Goal: Task Accomplishment & Management: Manage account settings

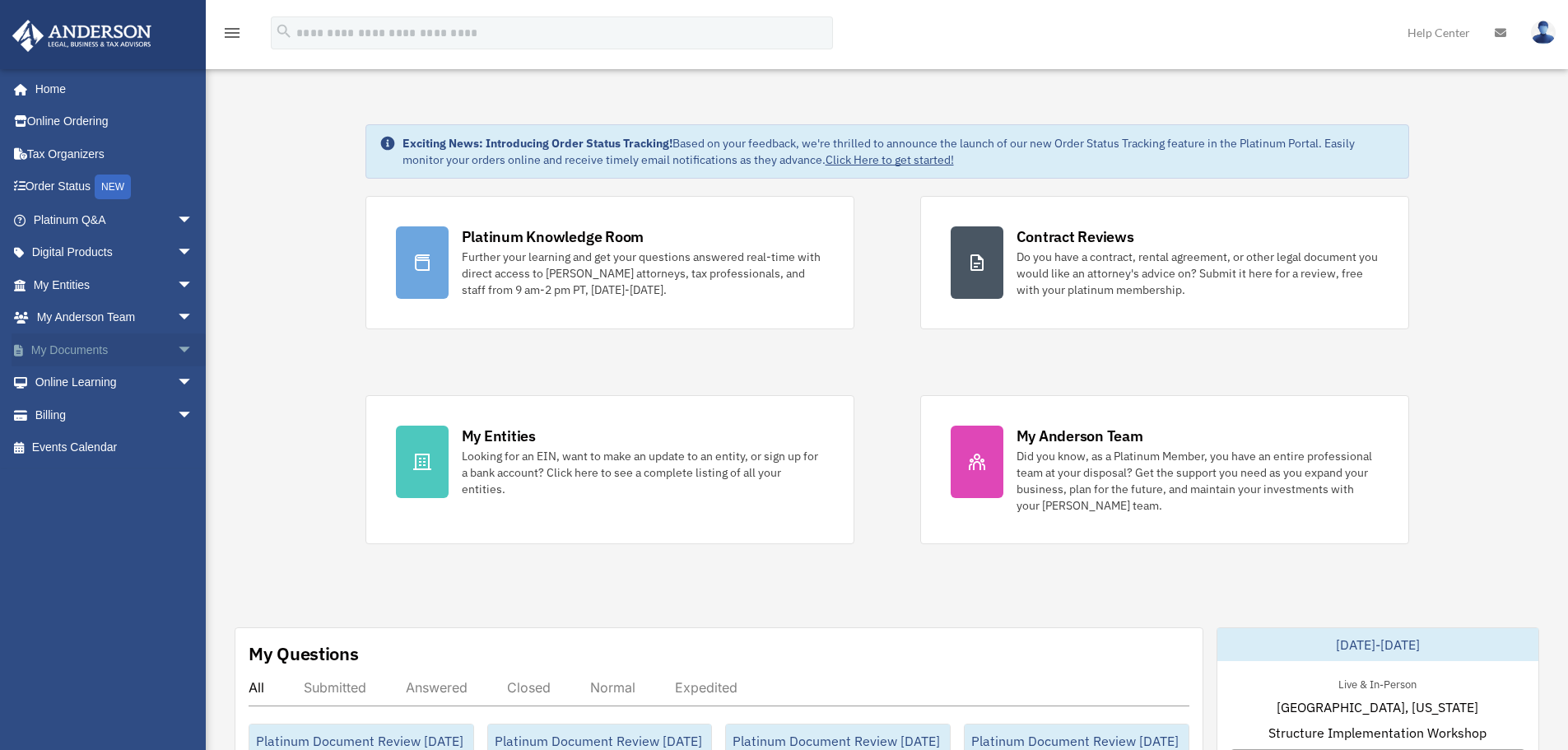
click at [177, 355] on span "arrow_drop_down" at bounding box center [193, 350] width 33 height 34
click at [62, 384] on link "Box" at bounding box center [121, 382] width 195 height 33
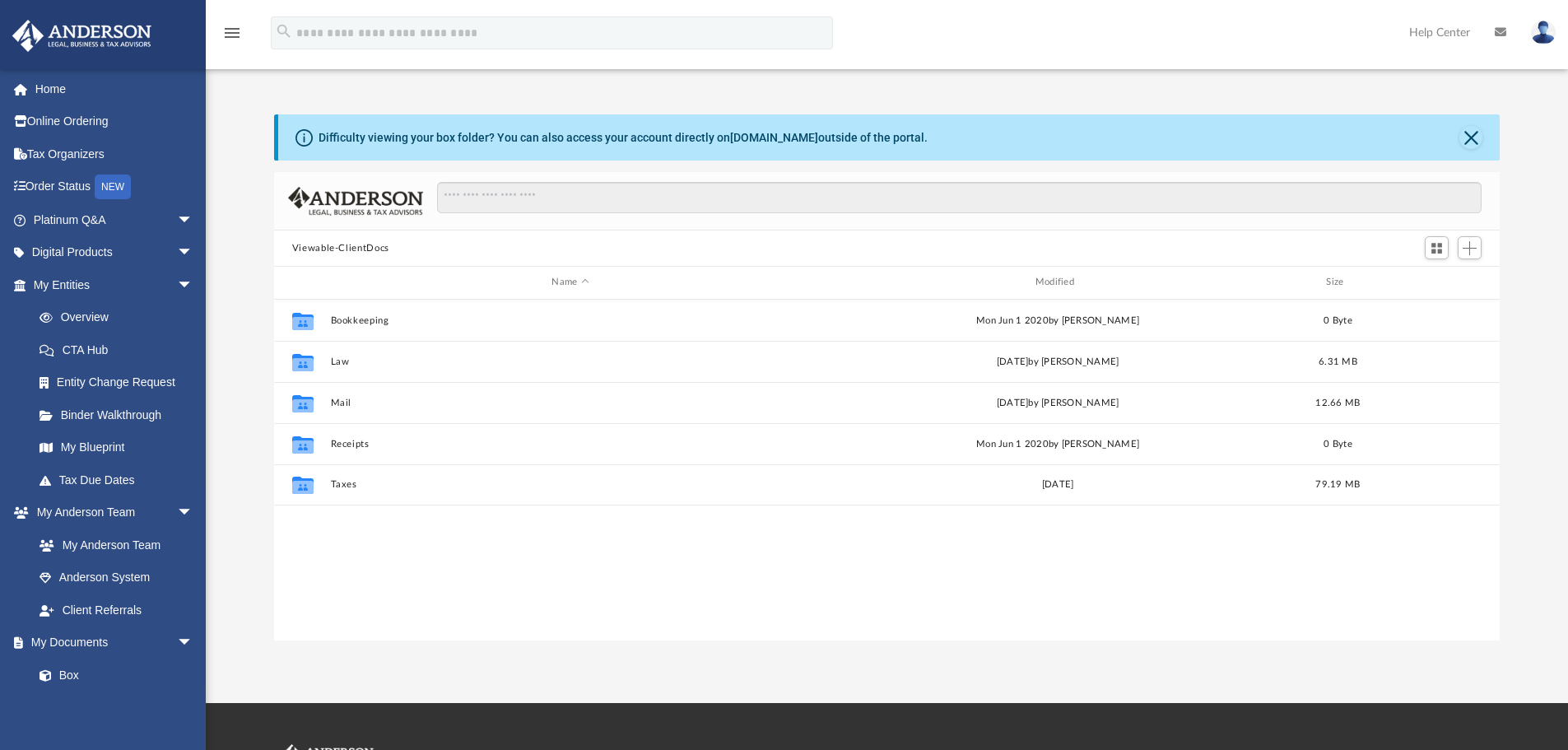
scroll to position [362, 1214]
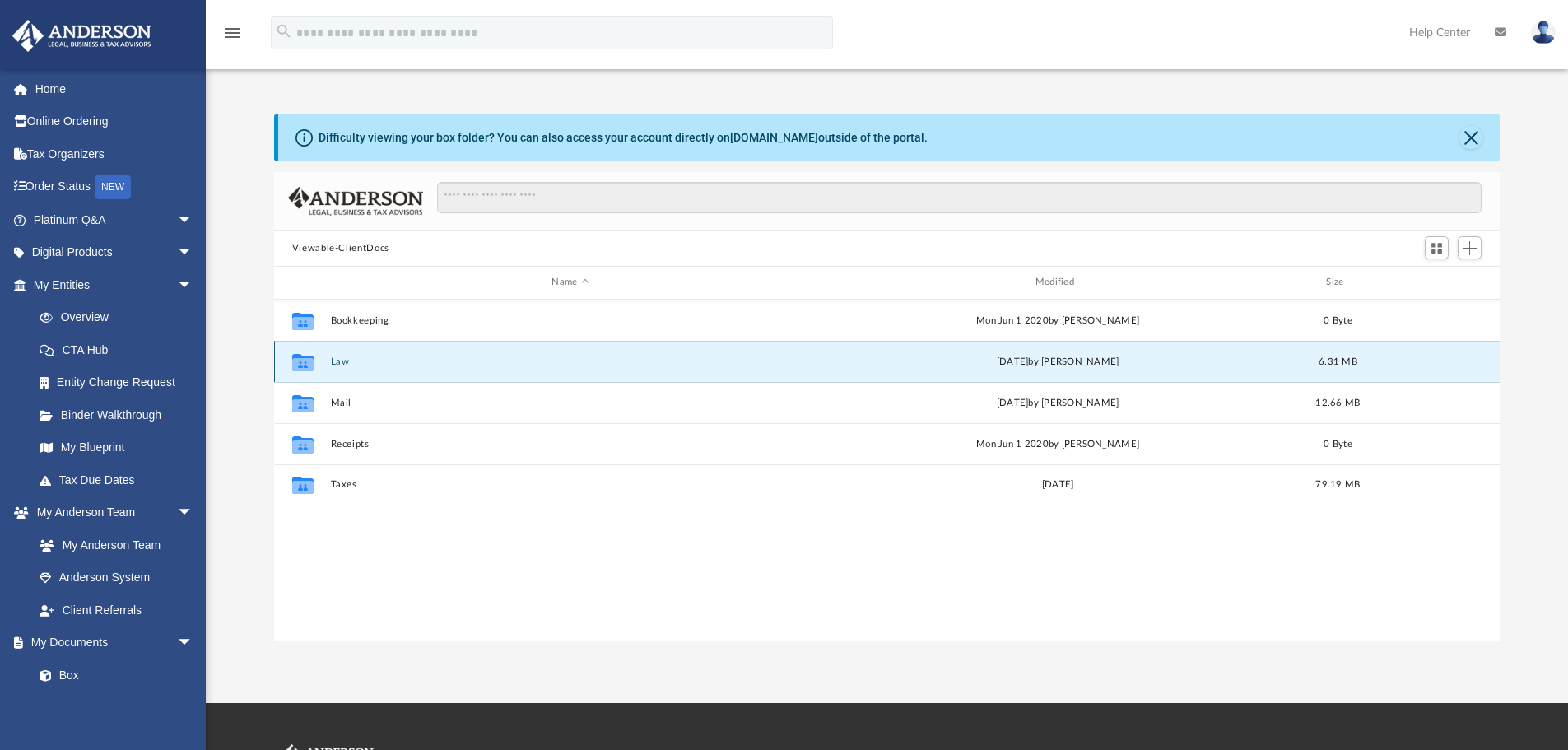
click at [338, 363] on button "Law" at bounding box center [570, 362] width 480 height 11
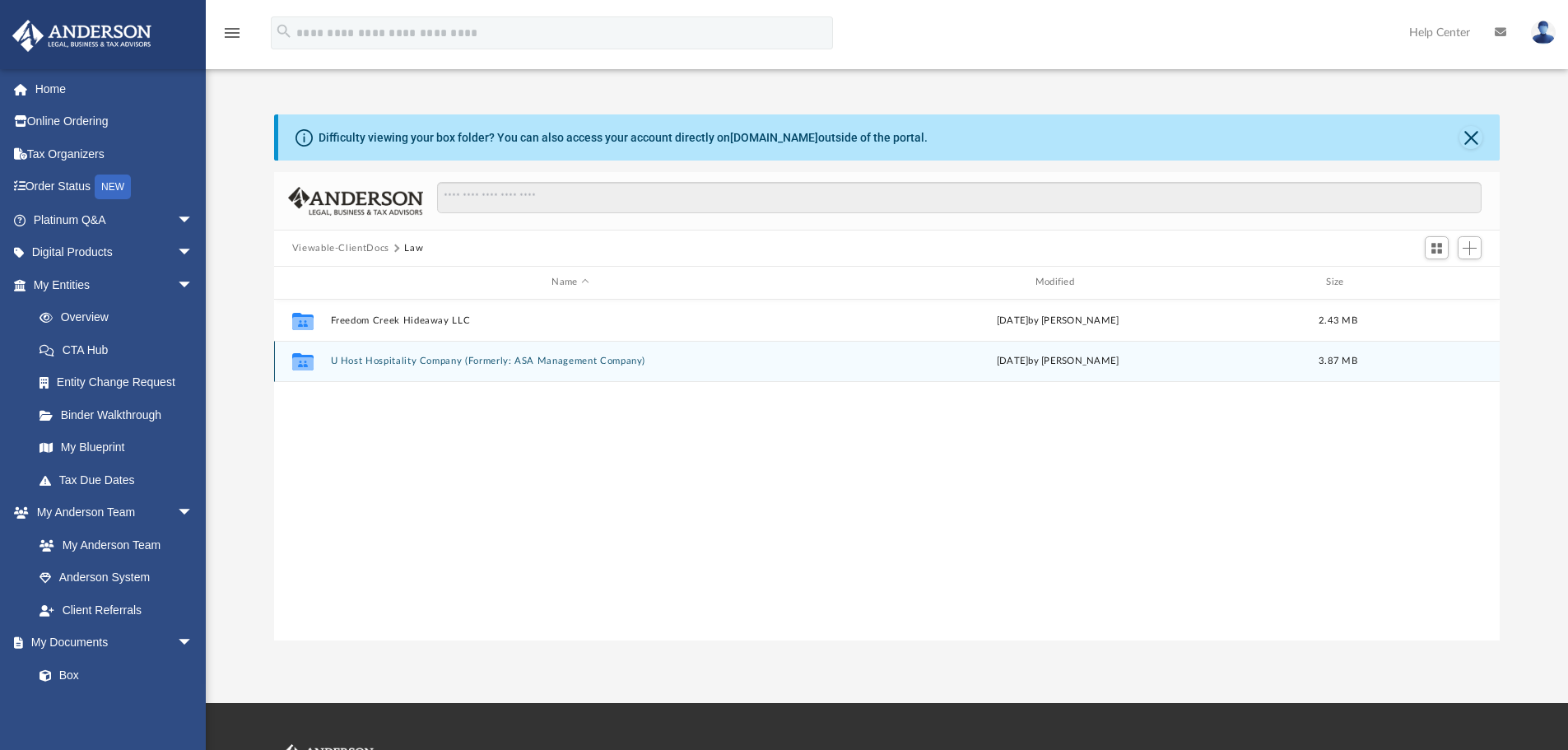
click at [367, 363] on button "U Host Hospitality Company (Formerly: ASA Management Company)" at bounding box center [570, 361] width 480 height 11
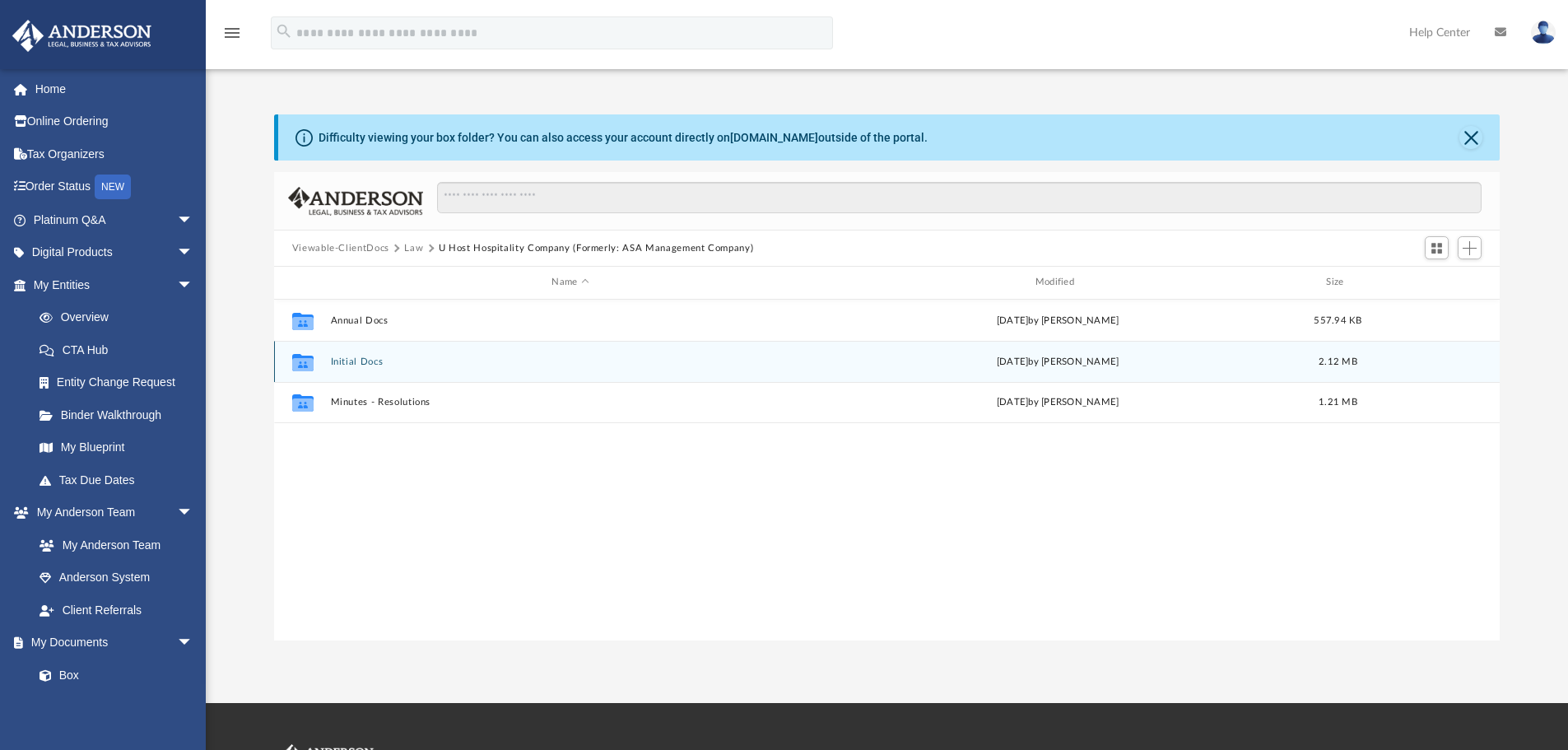
click at [354, 362] on button "Initial Docs" at bounding box center [570, 362] width 480 height 11
click at [362, 358] on button "EIN Name Change Letter" at bounding box center [570, 362] width 480 height 11
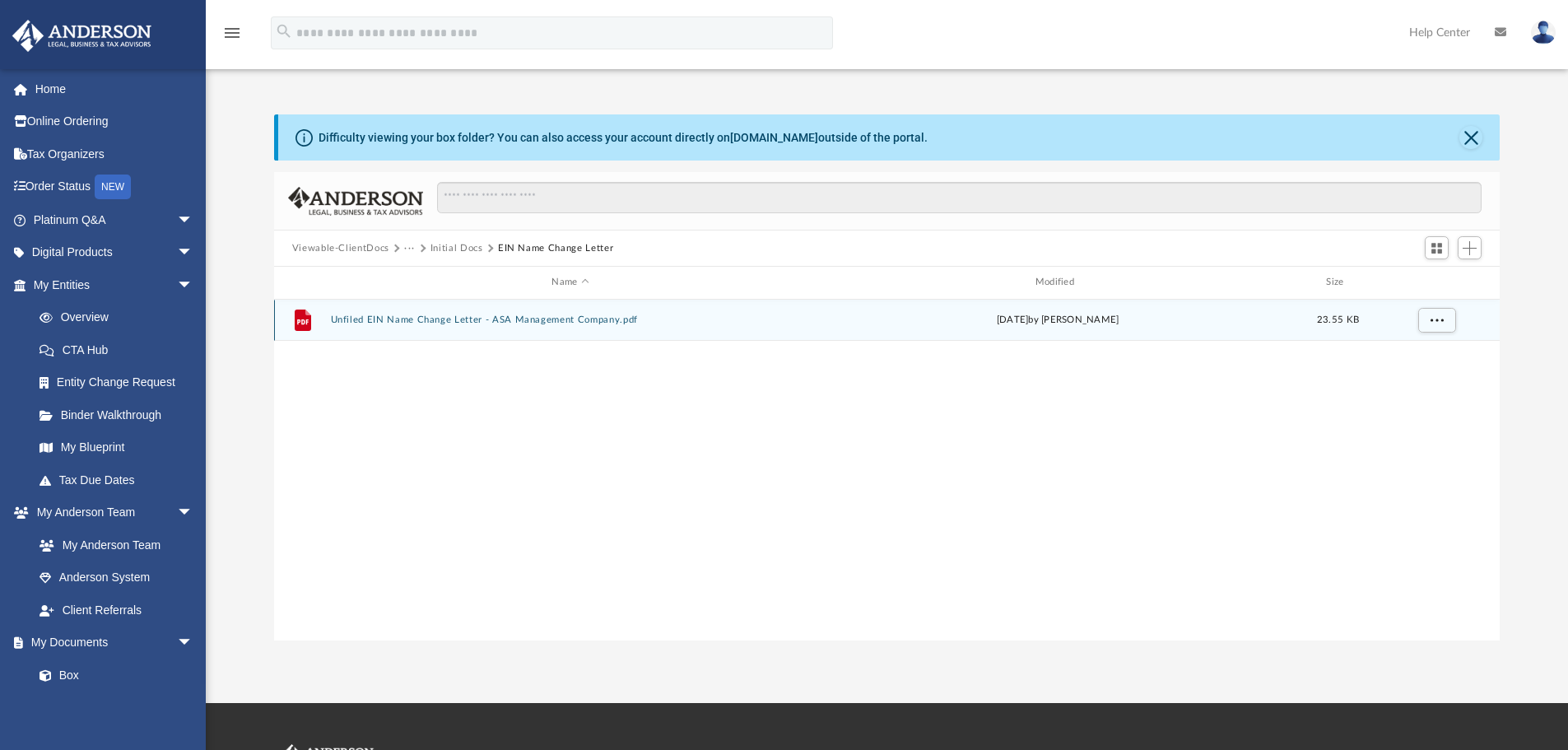
click at [375, 317] on button "Unfiled EIN Name Change Letter - ASA Management Company.pdf" at bounding box center [570, 320] width 480 height 11
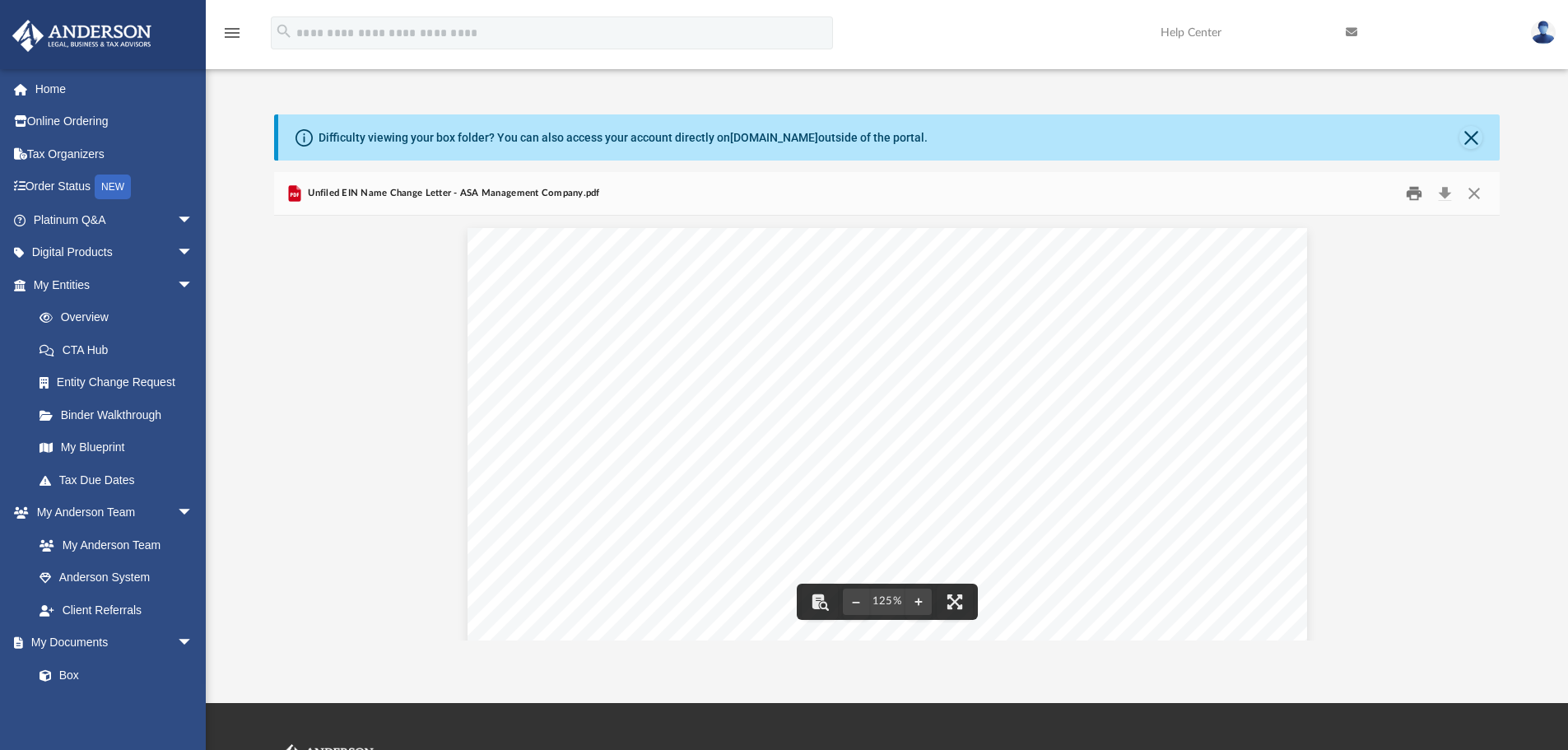
click at [1414, 194] on button "Print" at bounding box center [1414, 194] width 33 height 26
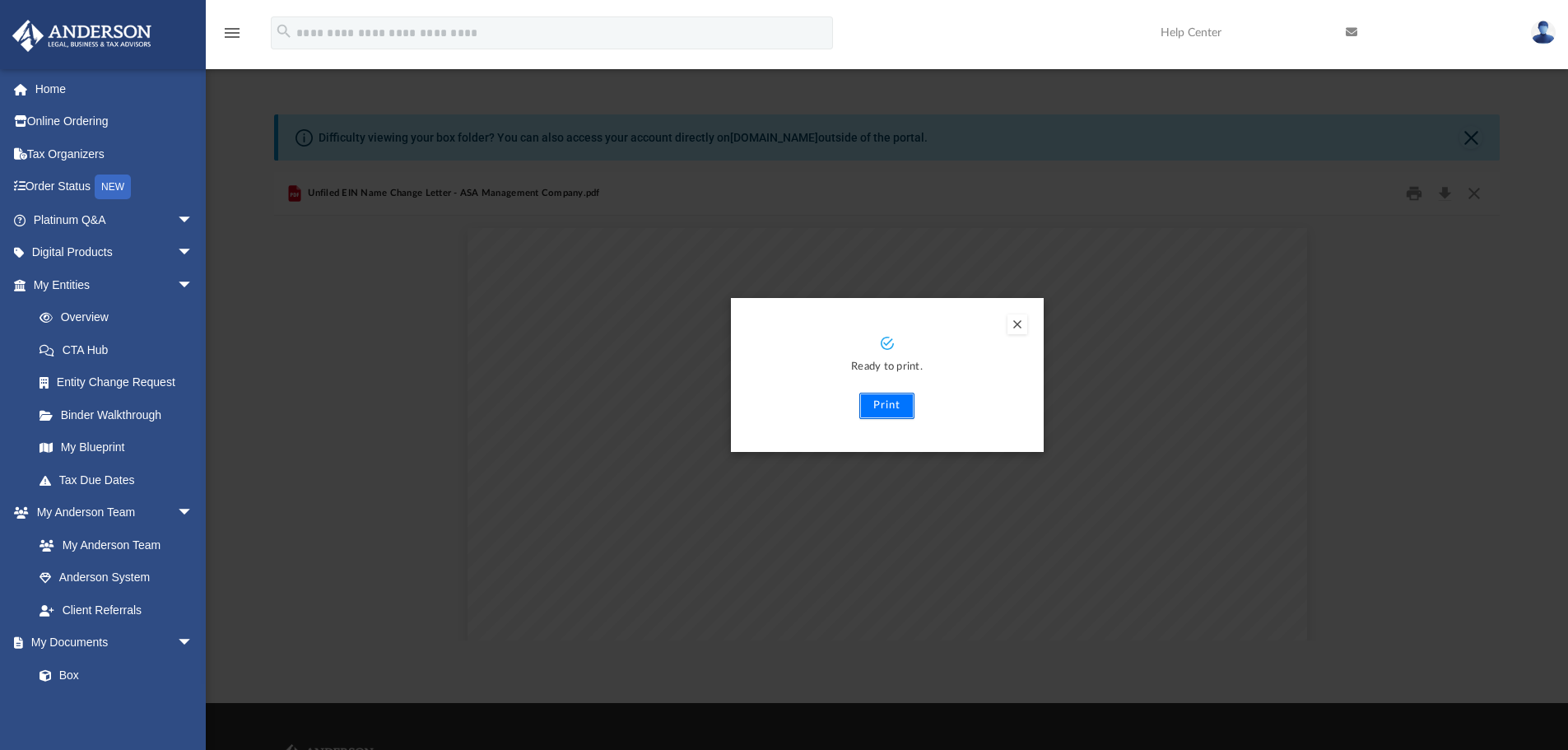
click at [880, 402] on button "Print" at bounding box center [887, 405] width 55 height 26
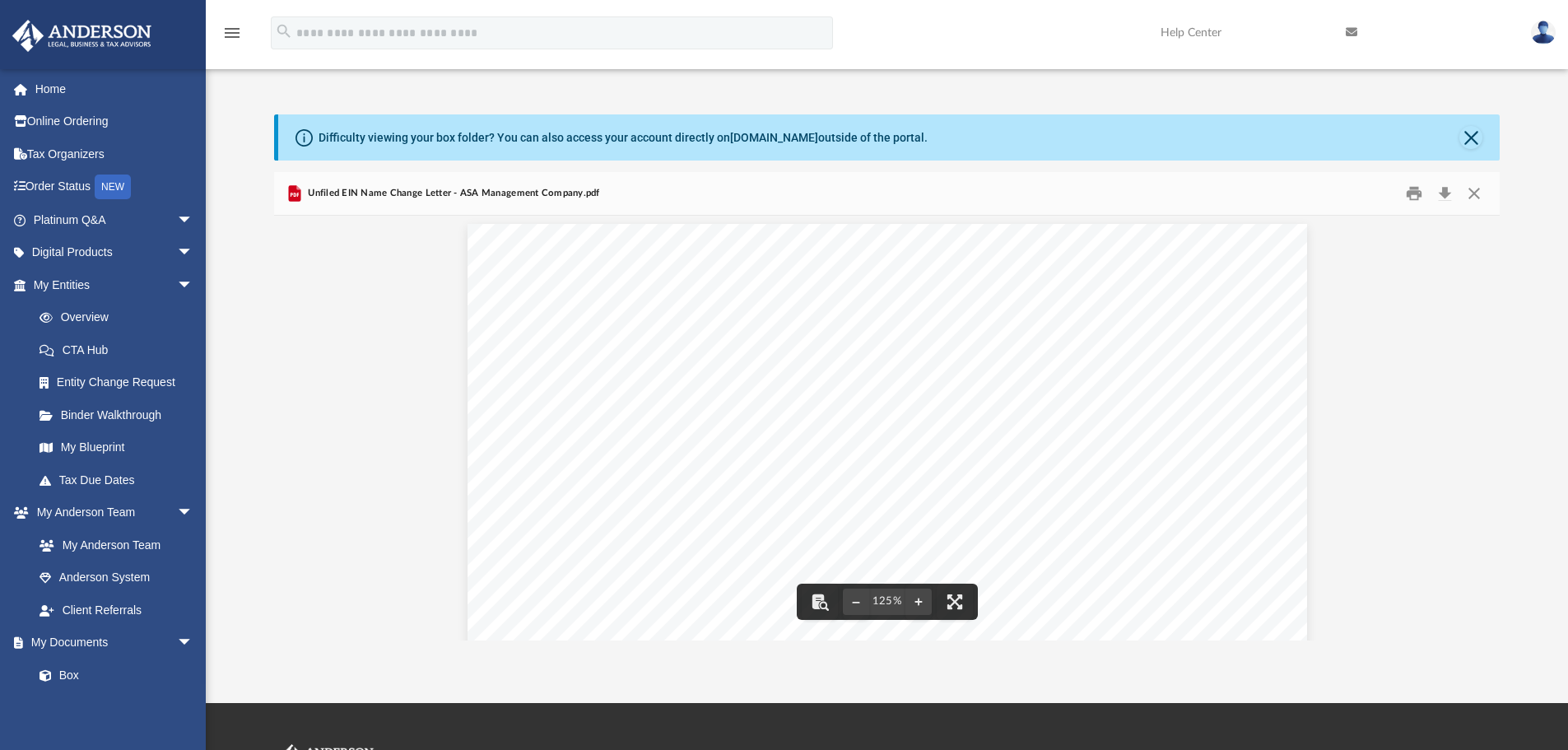
scroll to position [0, 0]
click at [1472, 193] on button "Close" at bounding box center [1473, 194] width 29 height 26
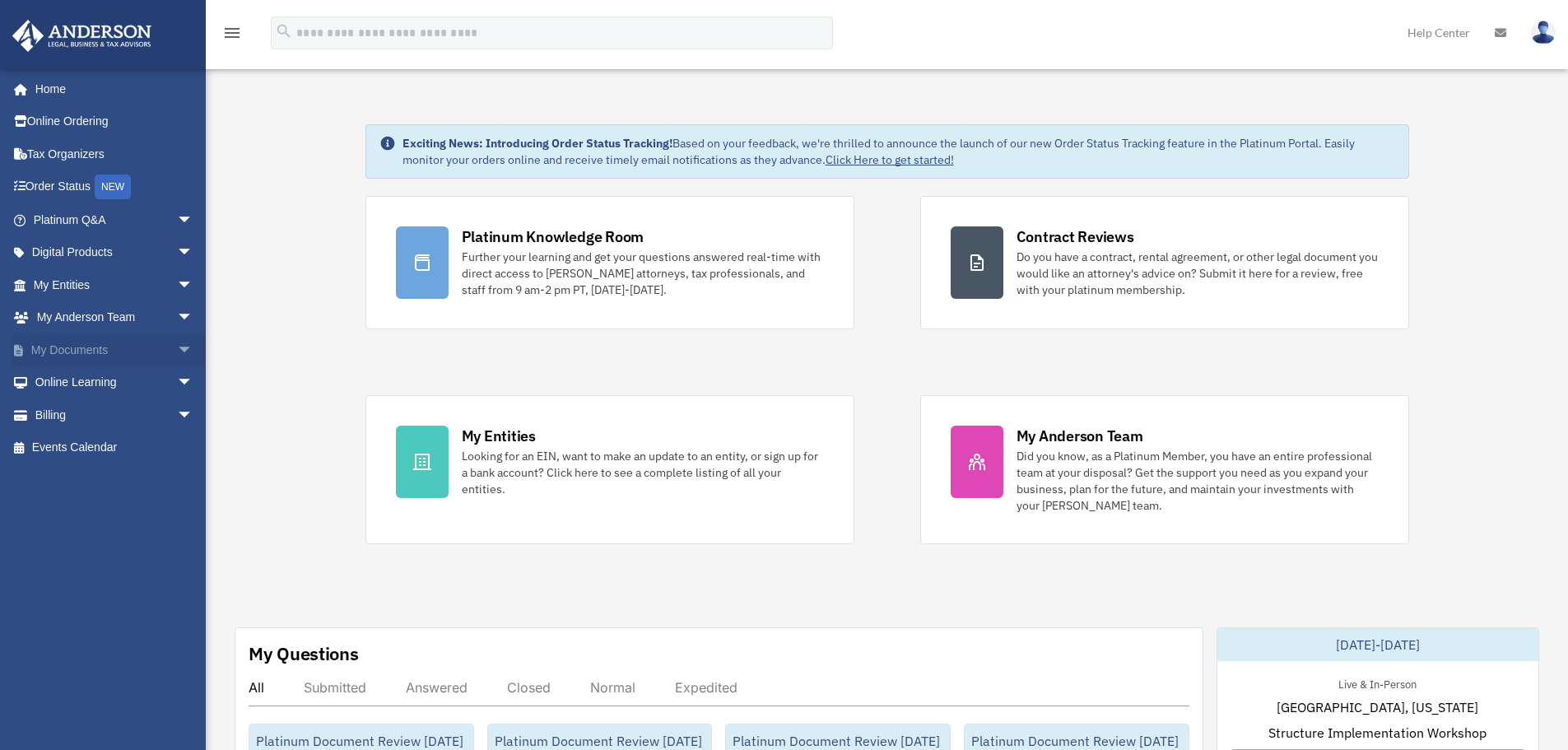
click at [177, 347] on span "arrow_drop_down" at bounding box center [193, 350] width 33 height 34
click at [66, 381] on link "Box" at bounding box center [121, 382] width 195 height 33
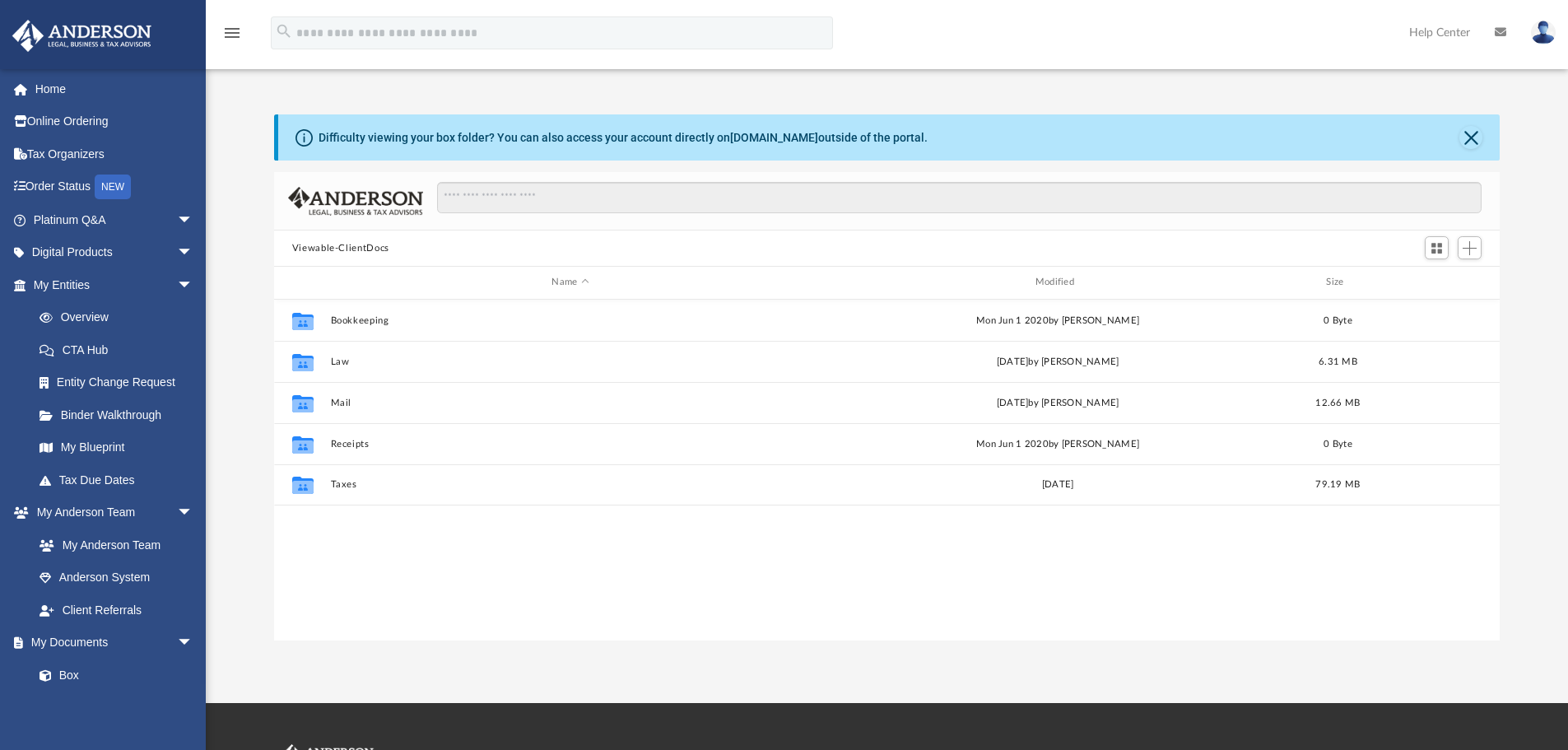
scroll to position [362, 1214]
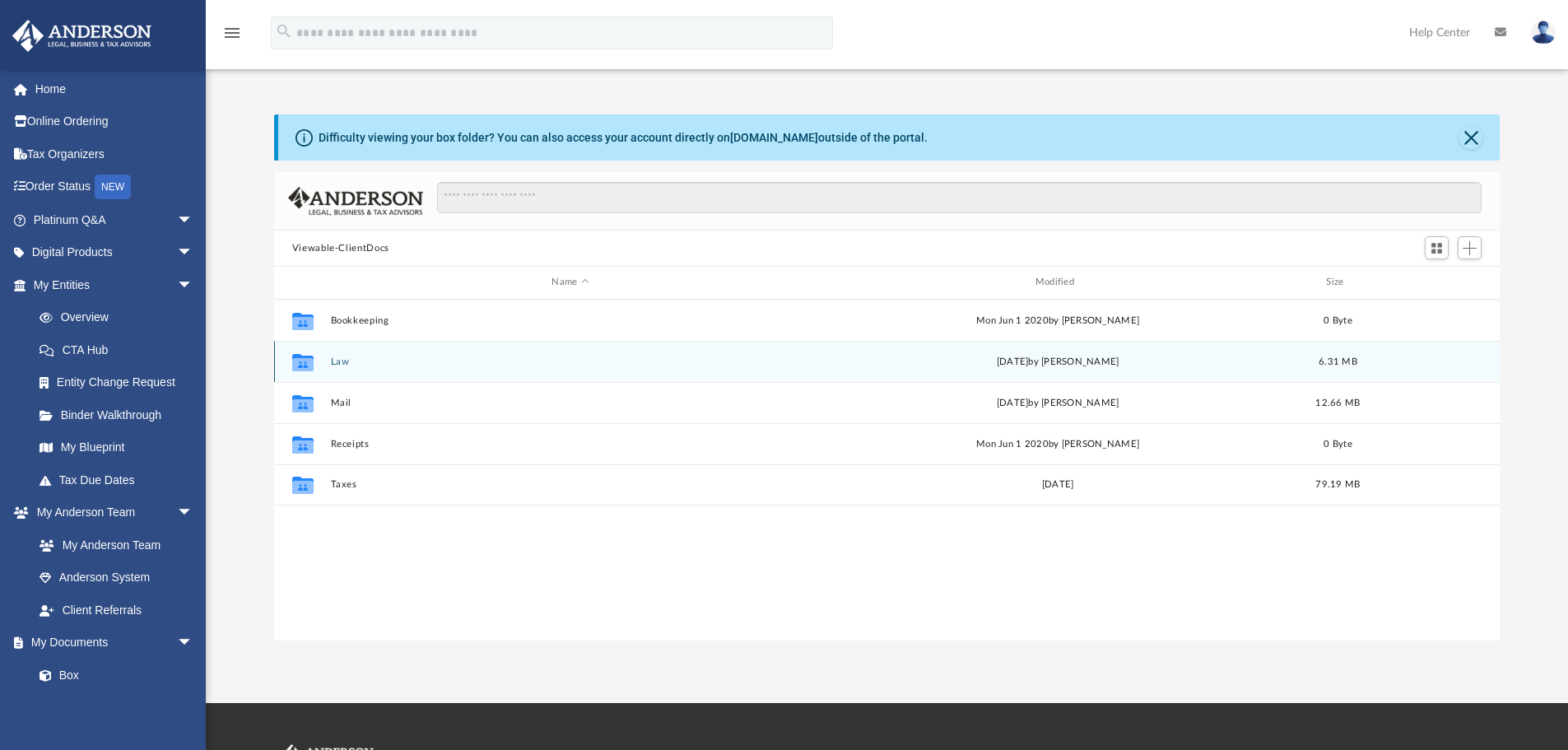
click at [341, 362] on button "Law" at bounding box center [570, 362] width 480 height 11
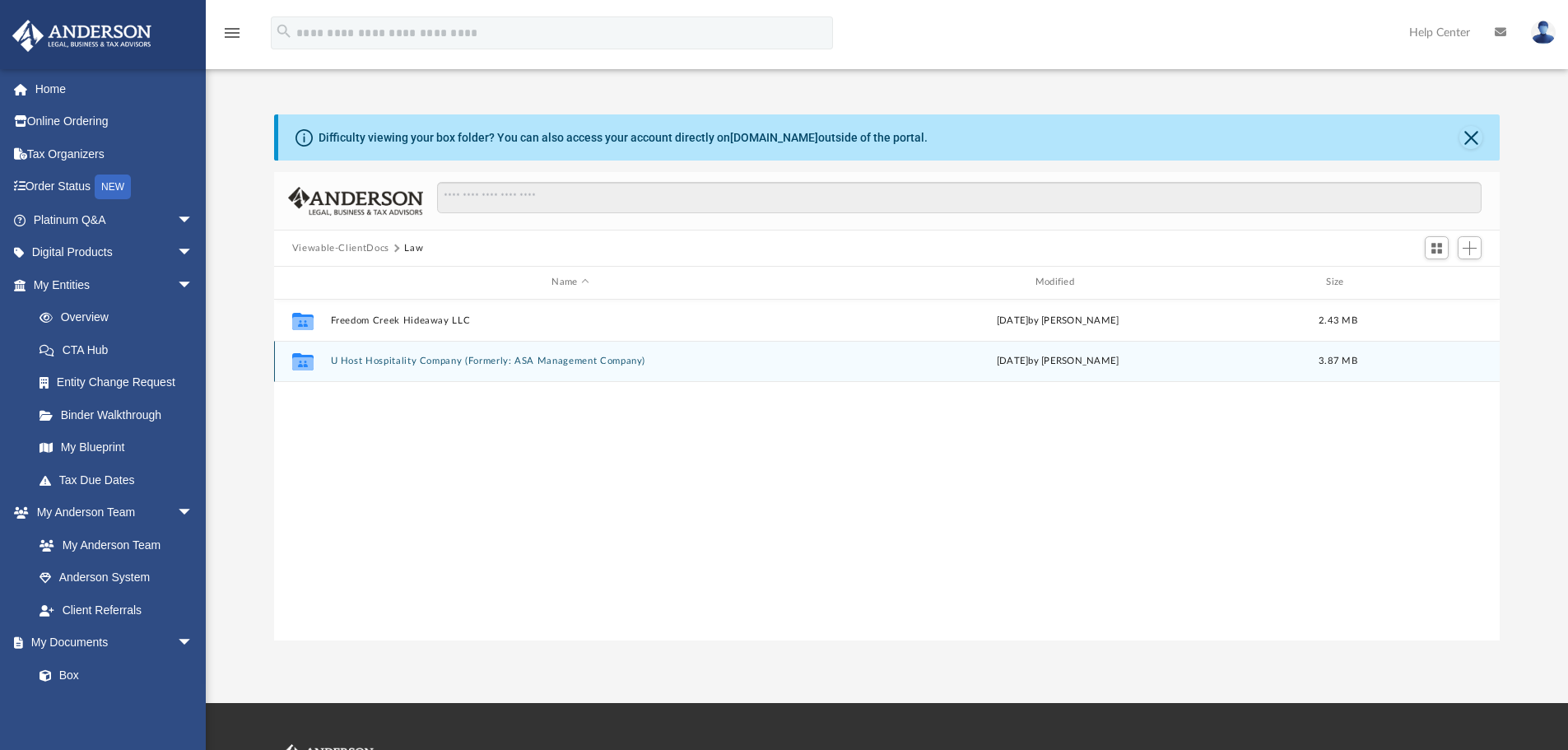
click at [371, 360] on button "U Host Hospitality Company (Formerly: ASA Management Company)" at bounding box center [570, 361] width 480 height 11
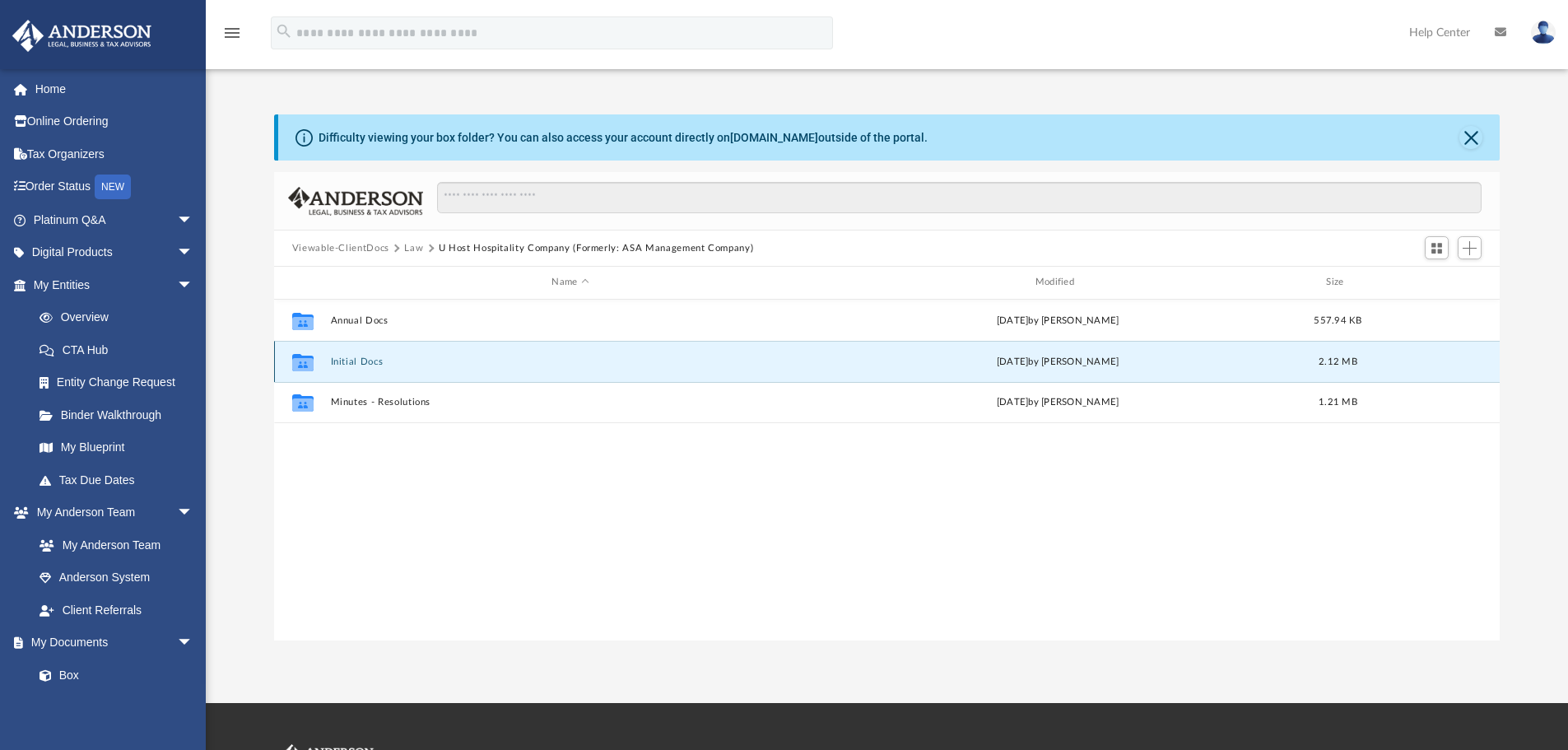
click at [350, 361] on button "Initial Docs" at bounding box center [570, 362] width 480 height 11
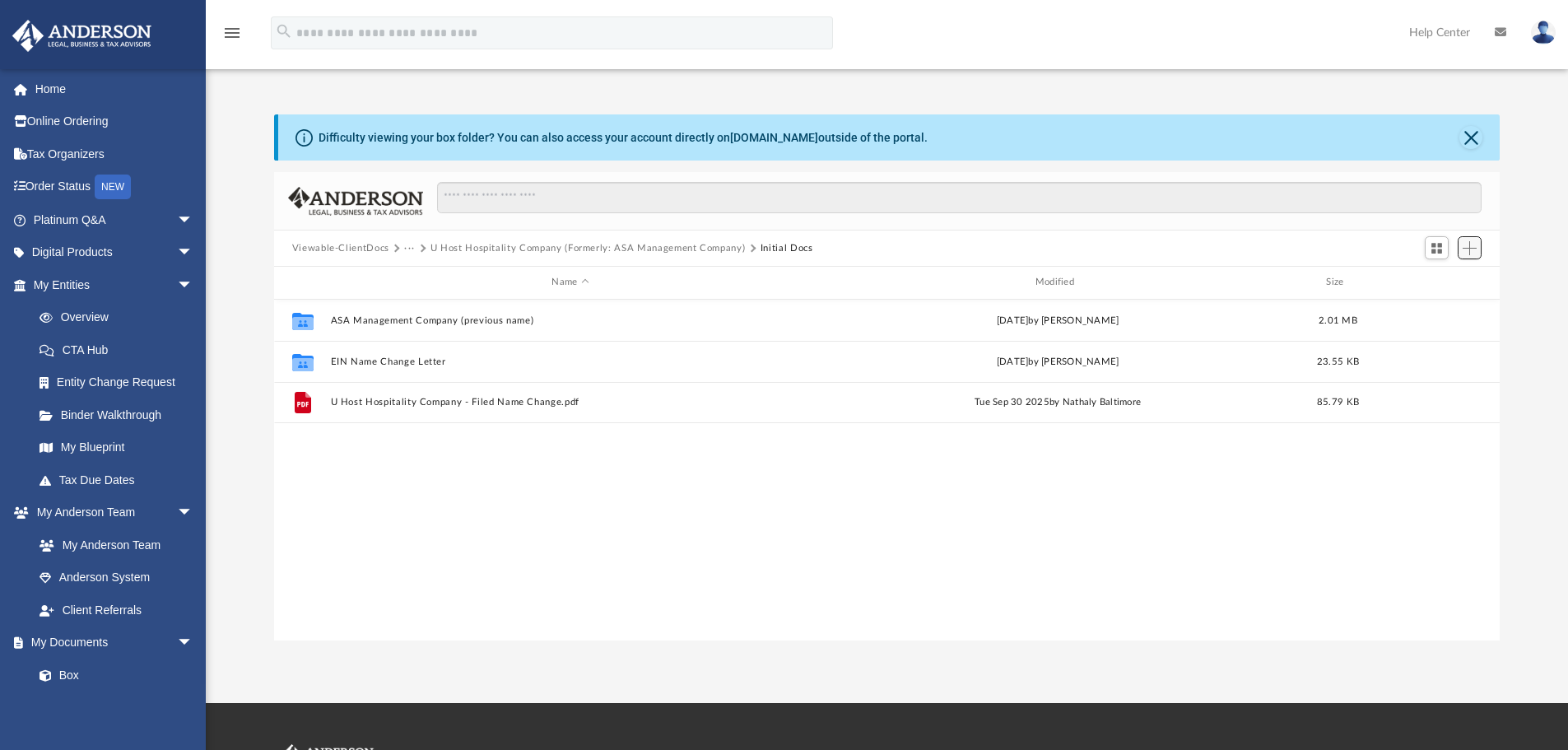
click at [1468, 247] on span "Add" at bounding box center [1470, 248] width 14 height 14
click at [1435, 279] on li "Upload" at bounding box center [1446, 280] width 53 height 17
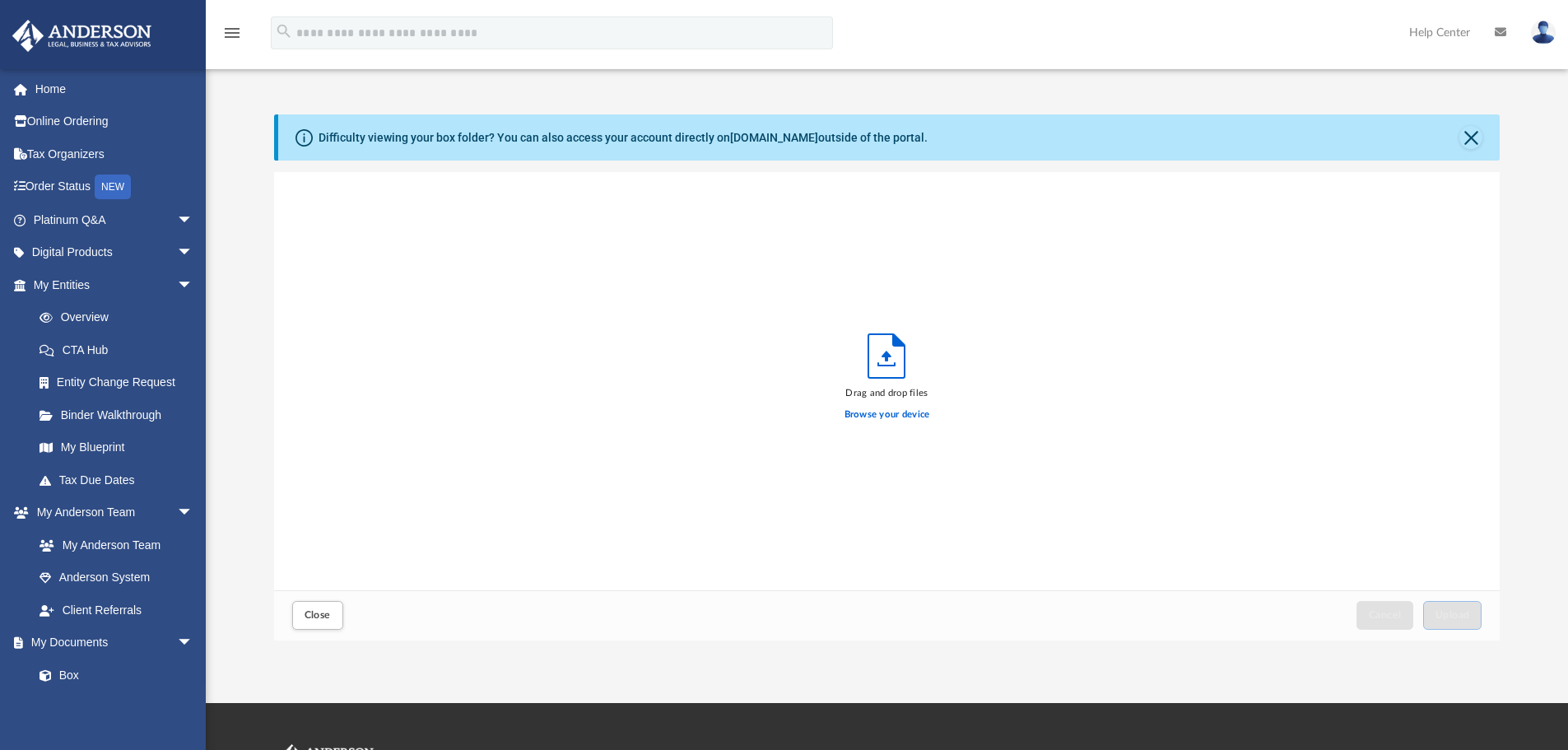
scroll to position [405, 1214]
click at [883, 415] on label "Browse your device" at bounding box center [888, 414] width 86 height 15
click at [0, 0] on input "Browse your device" at bounding box center [0, 0] width 0 height 0
click at [867, 414] on label "Browse your device" at bounding box center [888, 414] width 86 height 15
click at [0, 0] on input "Browse your device" at bounding box center [0, 0] width 0 height 0
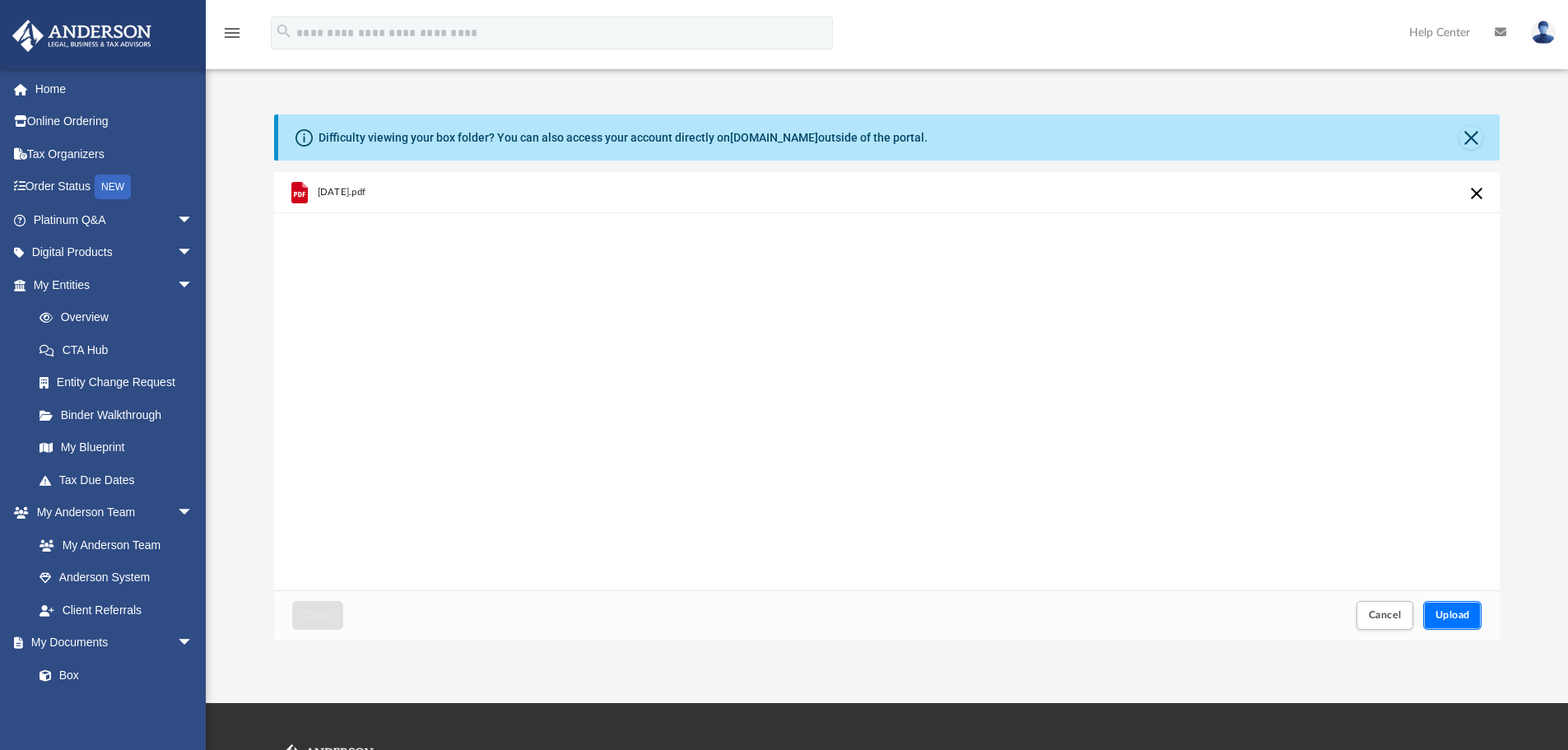
click at [1449, 619] on span "Upload" at bounding box center [1453, 614] width 35 height 10
click at [1472, 137] on button "Close" at bounding box center [1471, 138] width 23 height 23
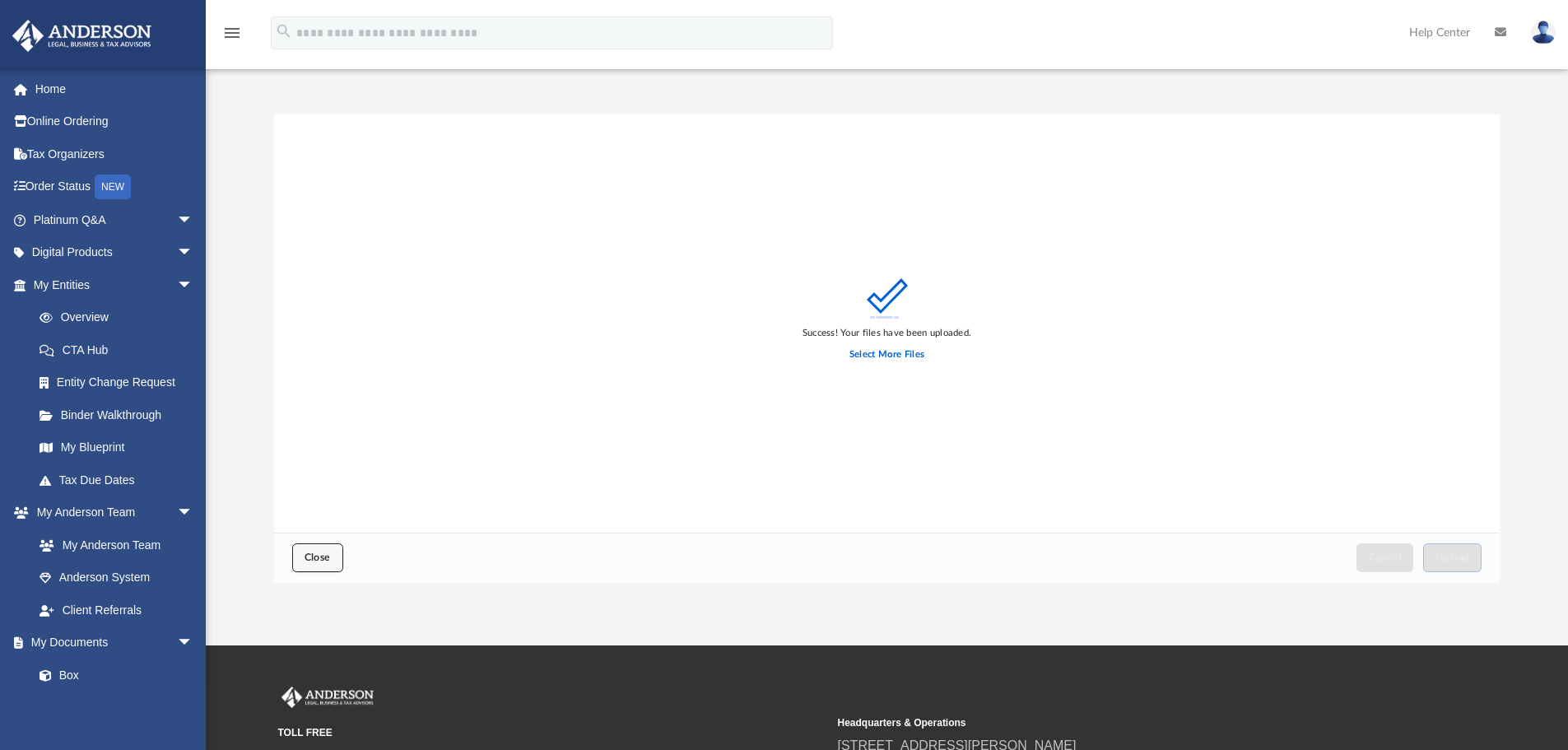
click at [312, 559] on span "Close" at bounding box center [317, 557] width 26 height 10
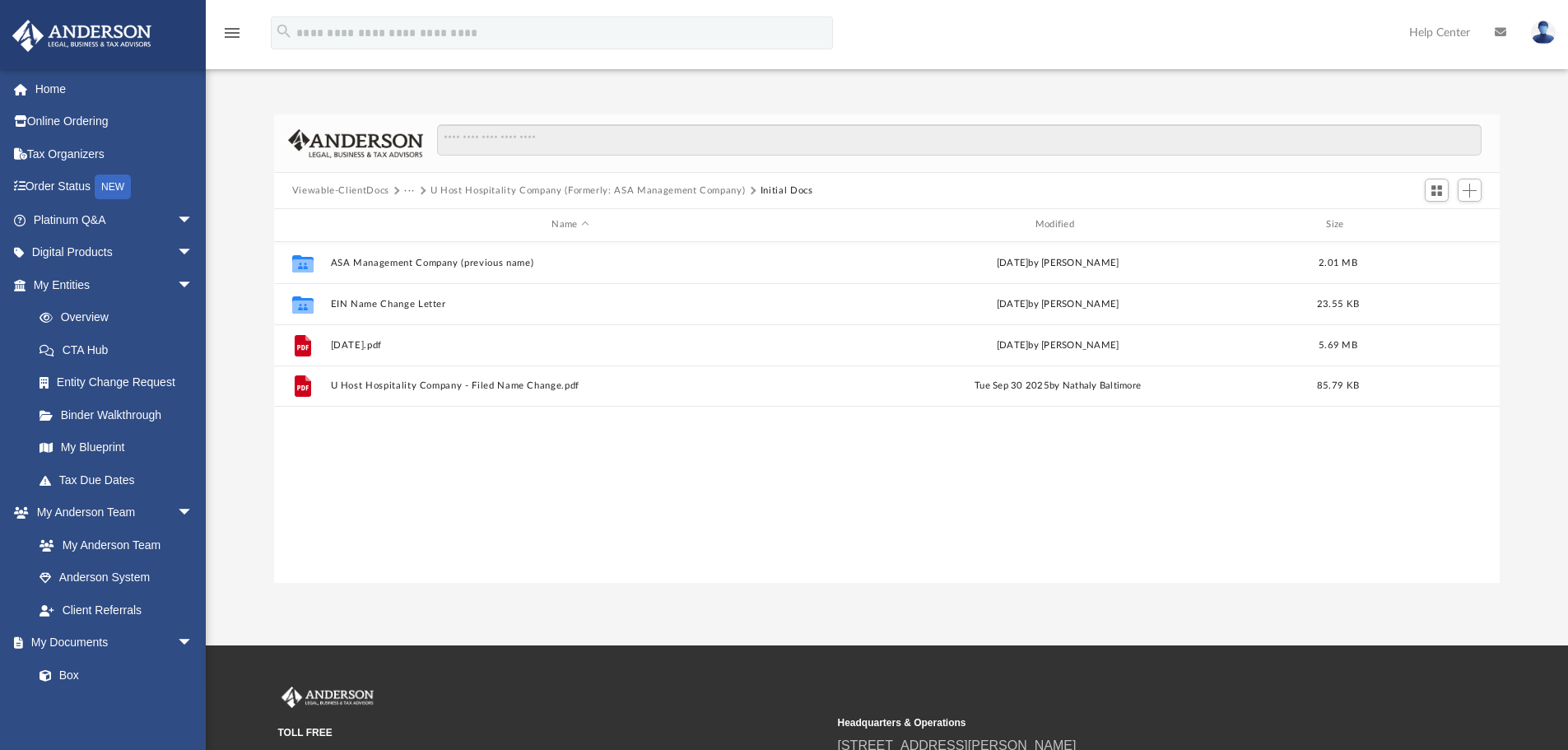
click at [1543, 32] on img at bounding box center [1544, 32] width 25 height 24
click at [1237, 140] on link "Logout" at bounding box center [1297, 144] width 164 height 34
